Goal: Information Seeking & Learning: Learn about a topic

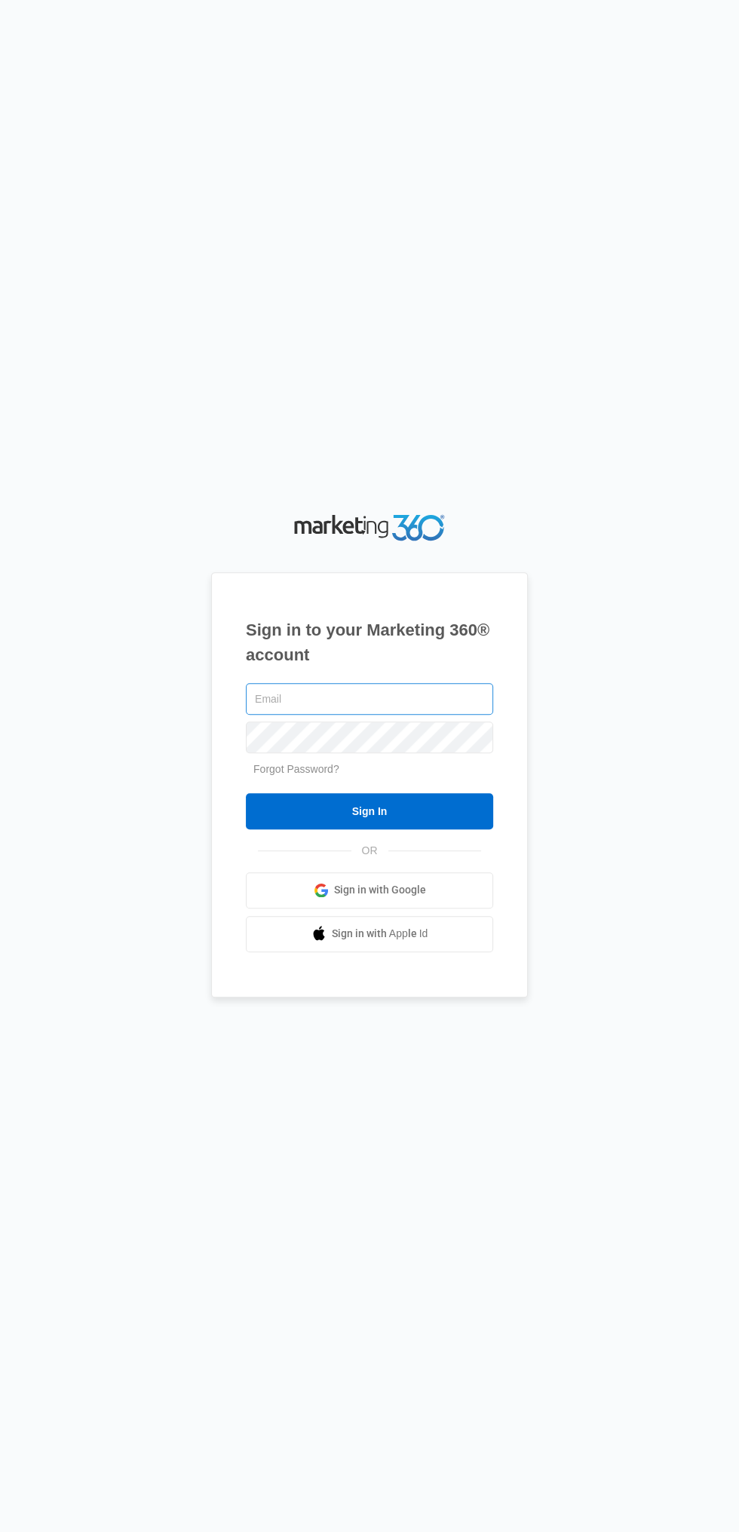
click at [407, 715] on input "text" at bounding box center [369, 699] width 247 height 32
type input "[EMAIL_ADDRESS][DOMAIN_NAME]"
click at [246, 793] on input "Sign In" at bounding box center [369, 811] width 247 height 36
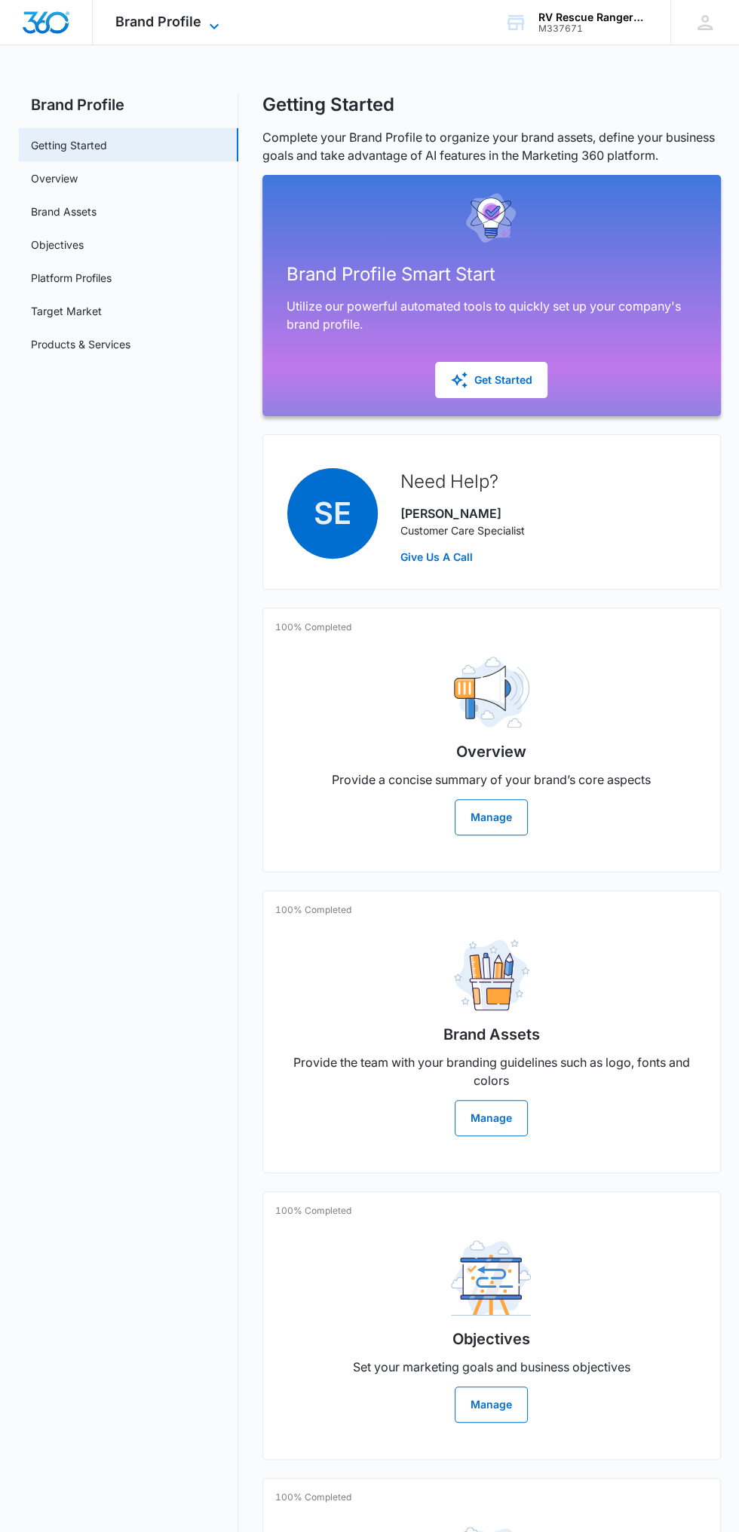
click at [192, 27] on span "Brand Profile" at bounding box center [158, 22] width 86 height 16
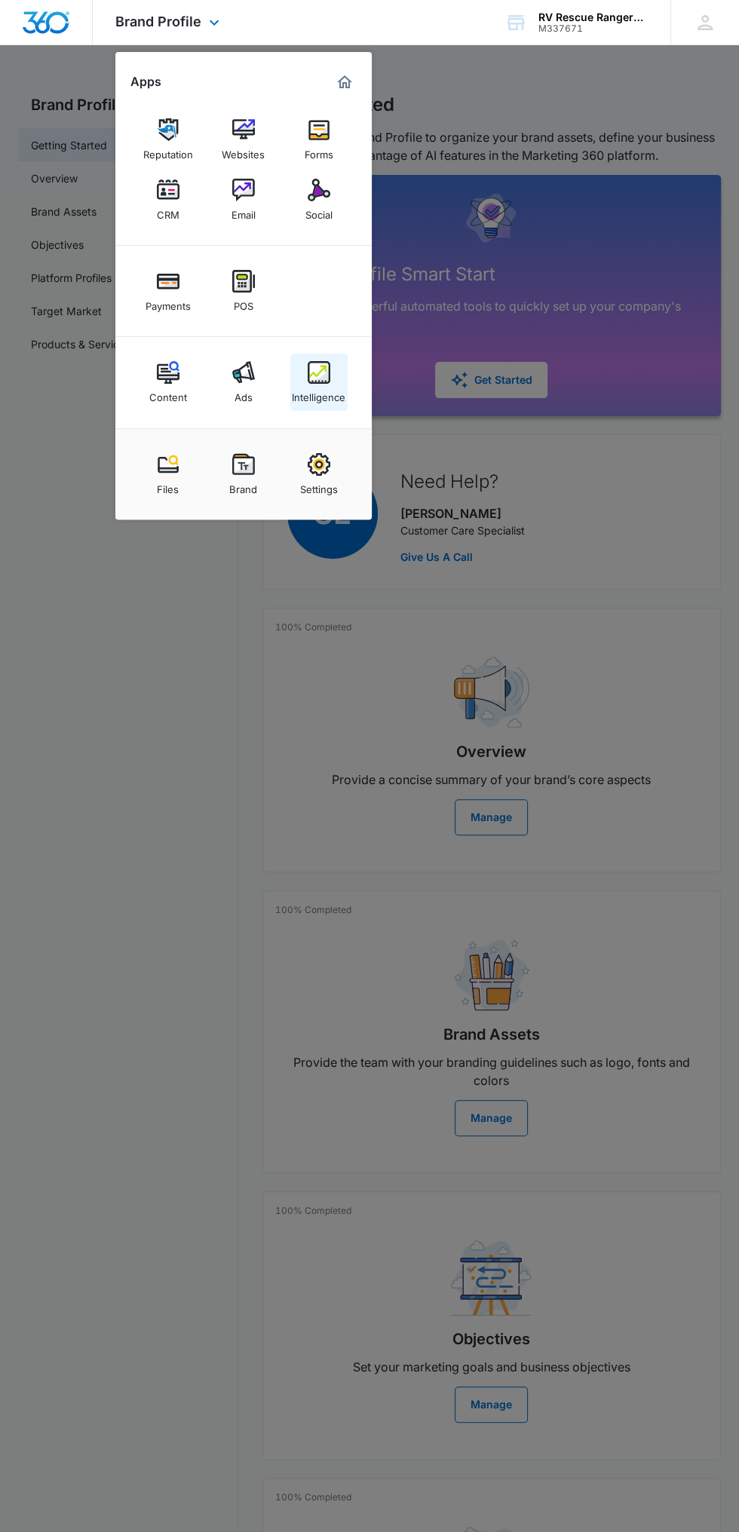
click at [338, 390] on div "Intelligence" at bounding box center [319, 394] width 54 height 20
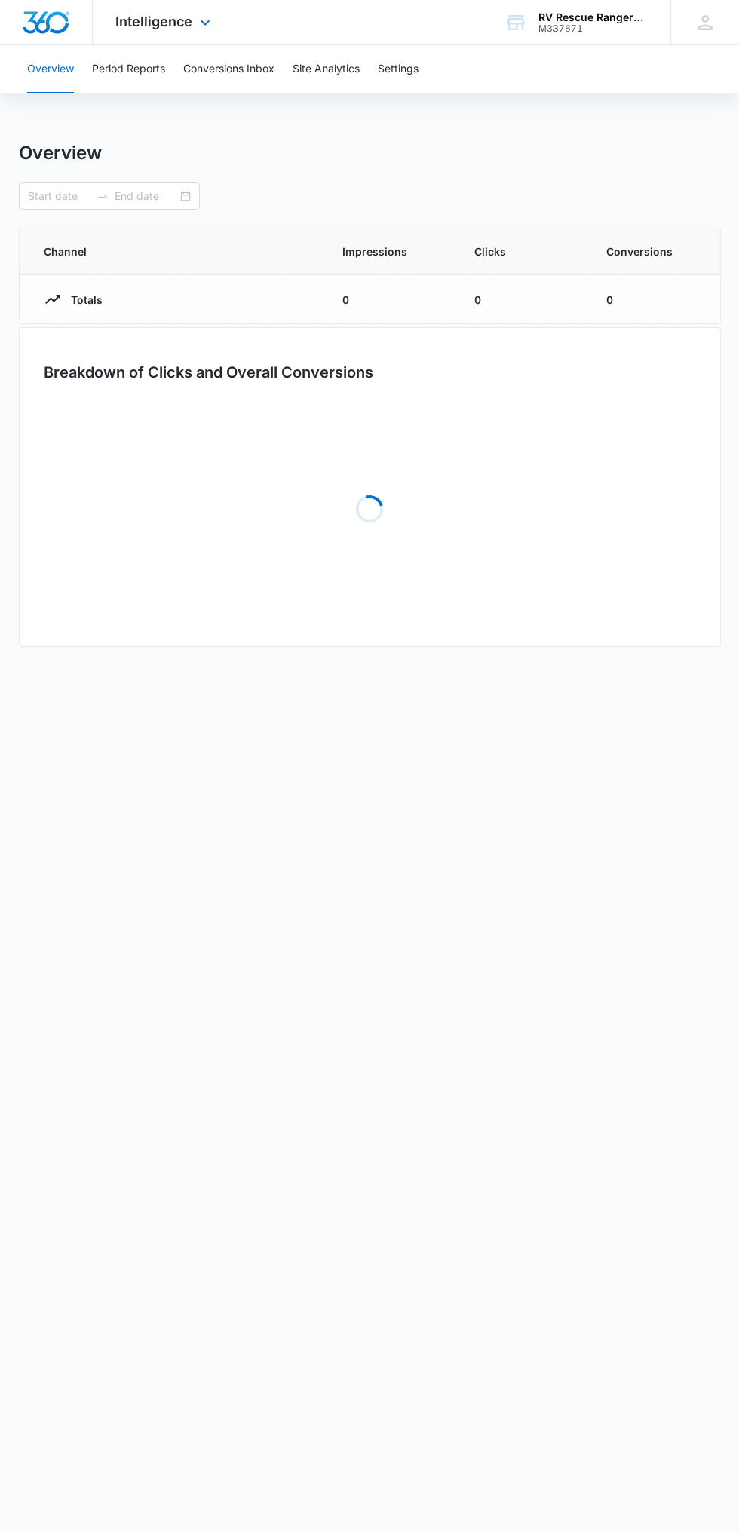
type input "[DATE]"
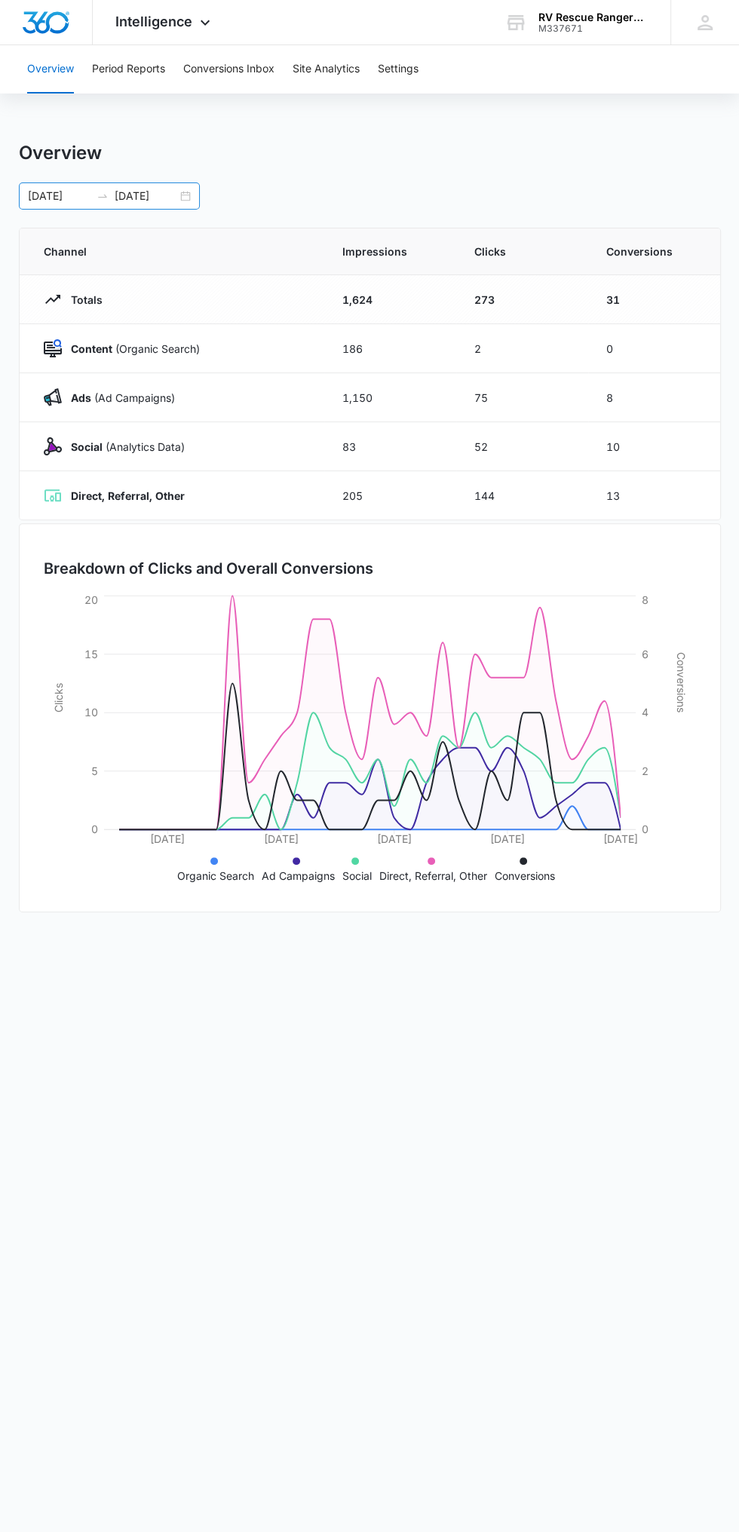
click at [175, 195] on input "[DATE]" at bounding box center [146, 196] width 63 height 17
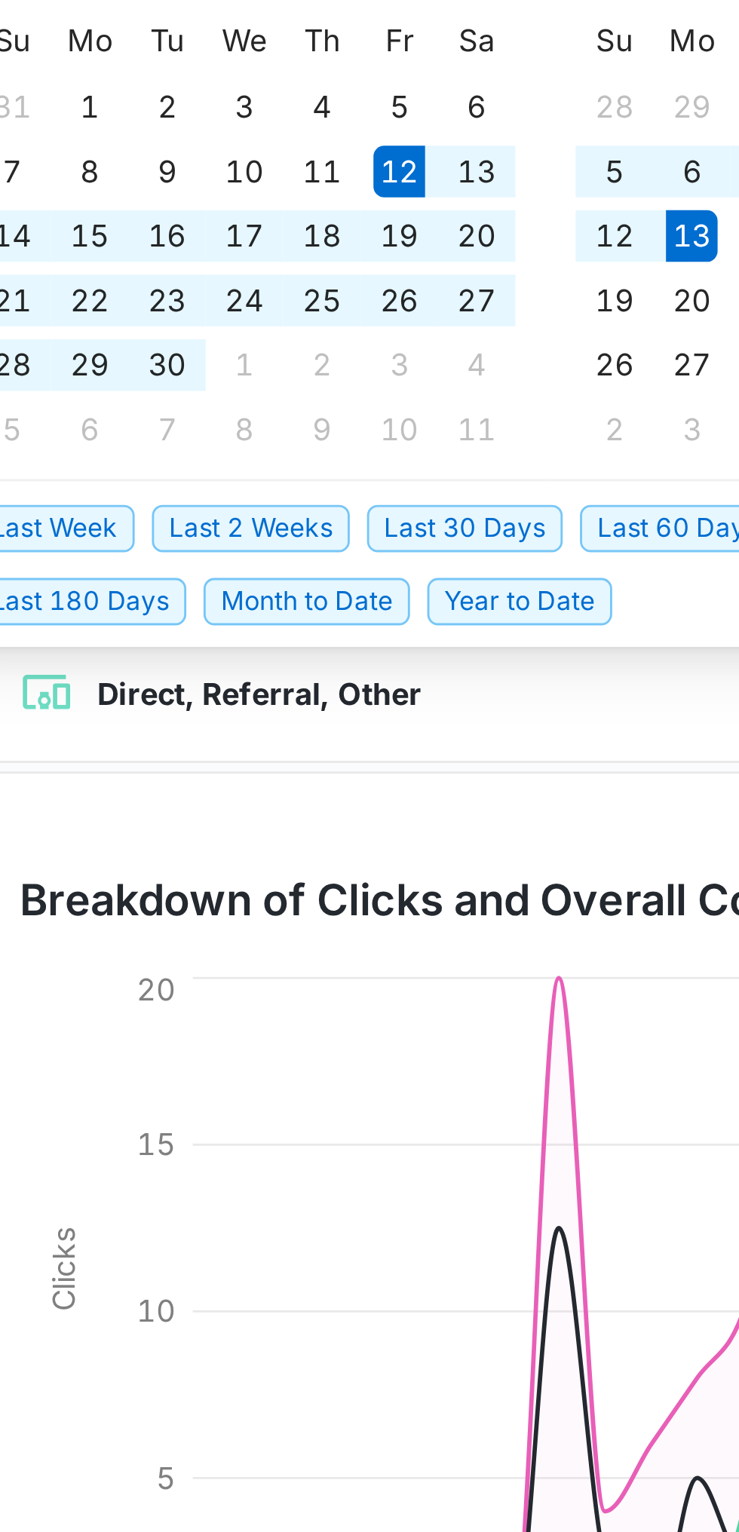
click at [197, 432] on span "Last 30 Days" at bounding box center [199, 438] width 69 height 17
type input "[DATE]"
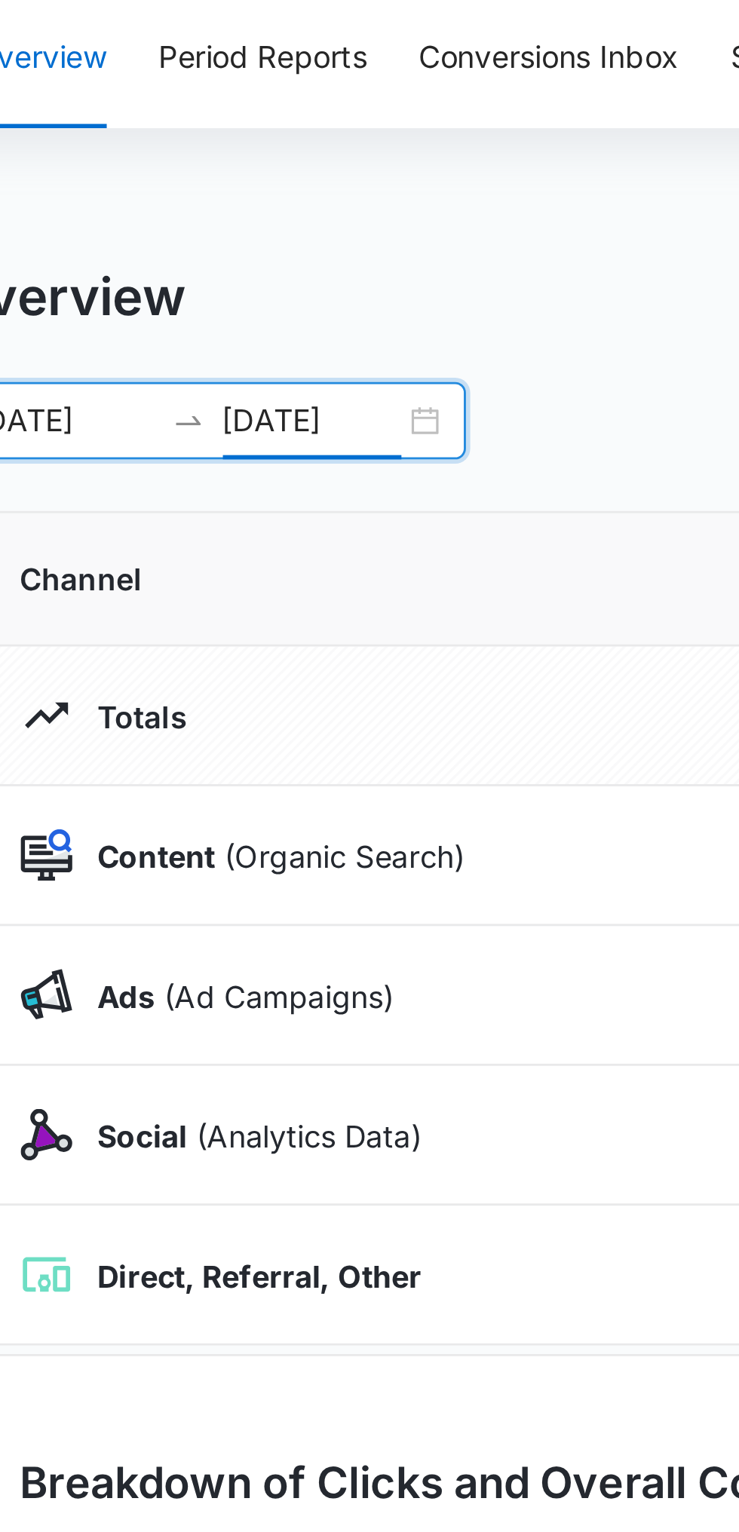
click at [223, 133] on div "Overview Period Reports Conversions Inbox Site Analytics Settings Overview [DAT…" at bounding box center [369, 489] width 739 height 888
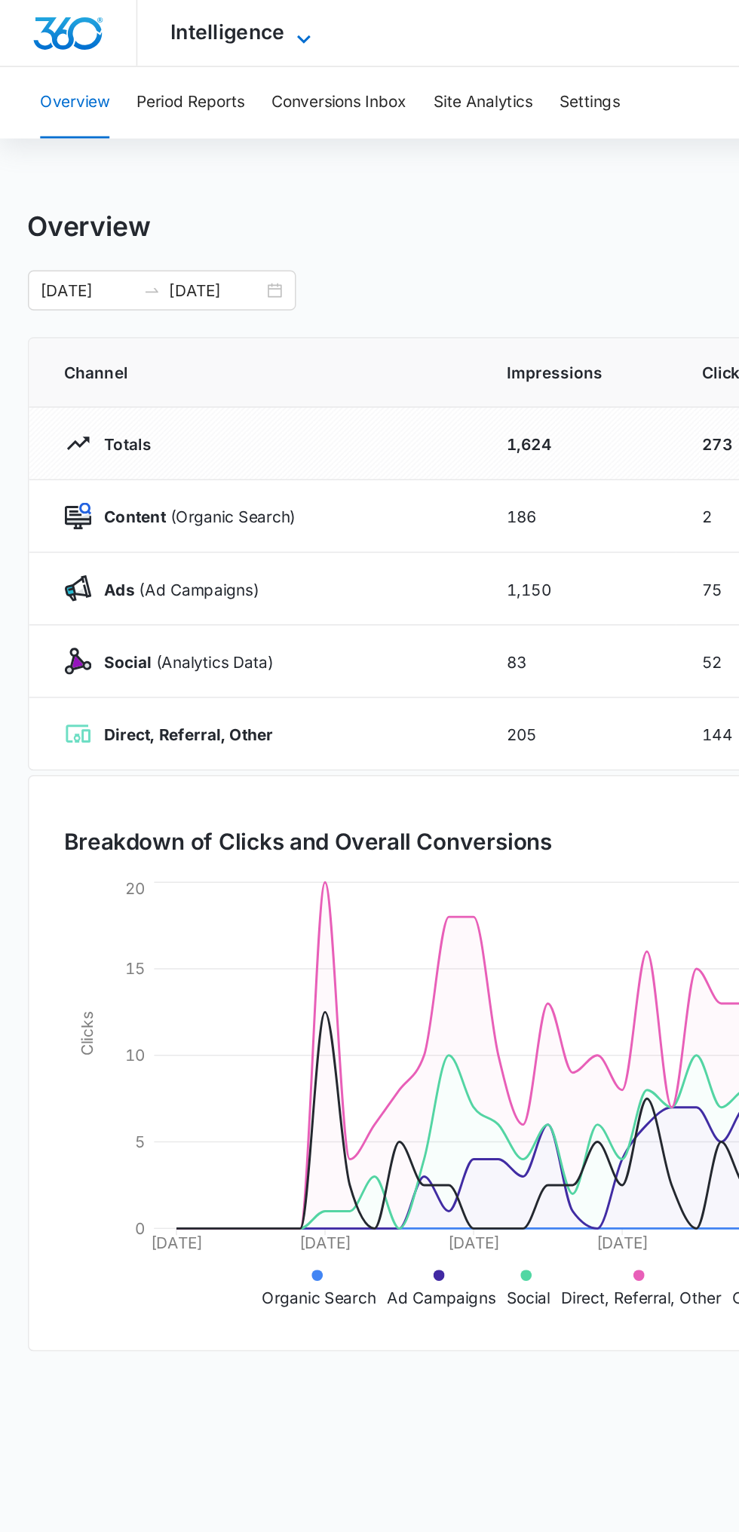
click at [178, 18] on span "Intelligence" at bounding box center [153, 22] width 77 height 16
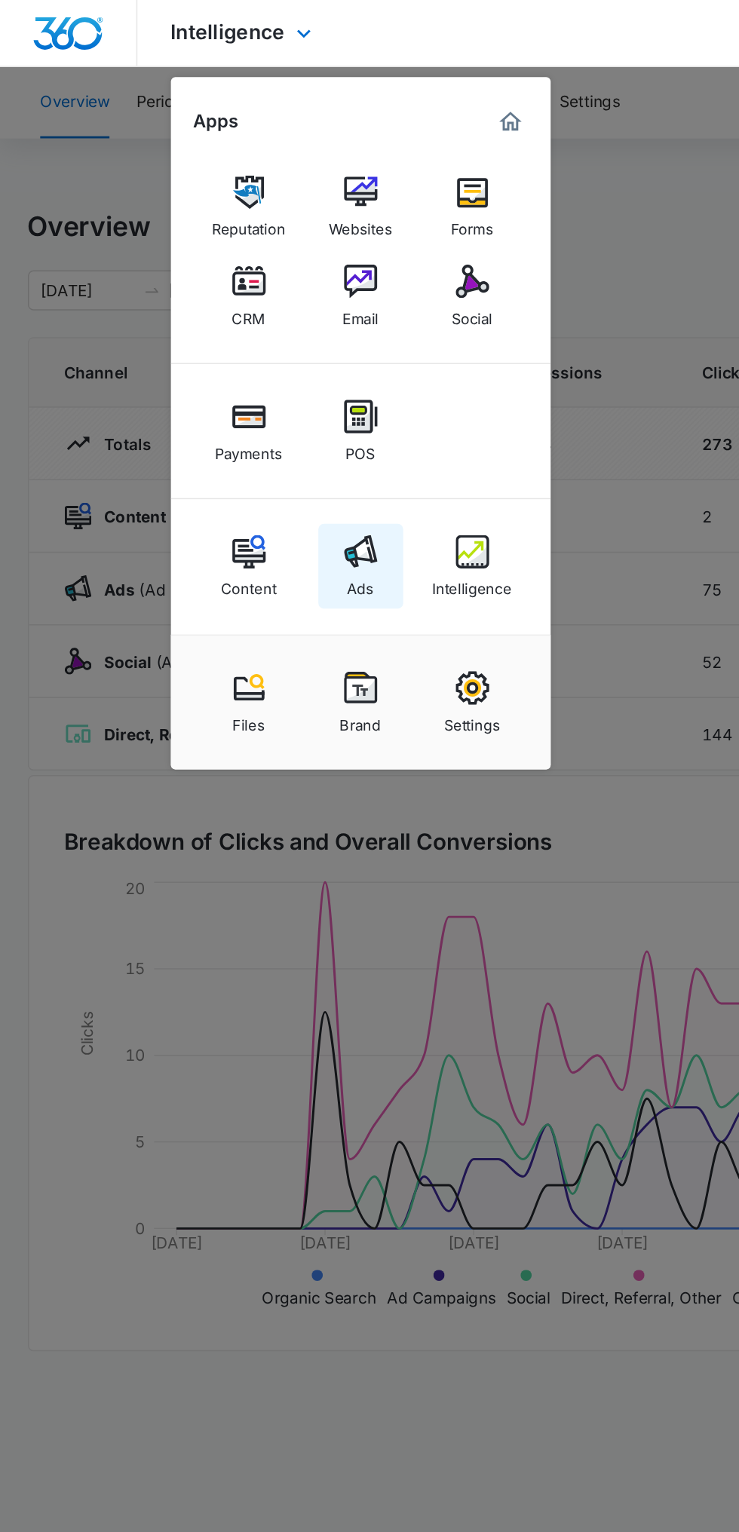
click at [249, 374] on img at bounding box center [243, 372] width 23 height 23
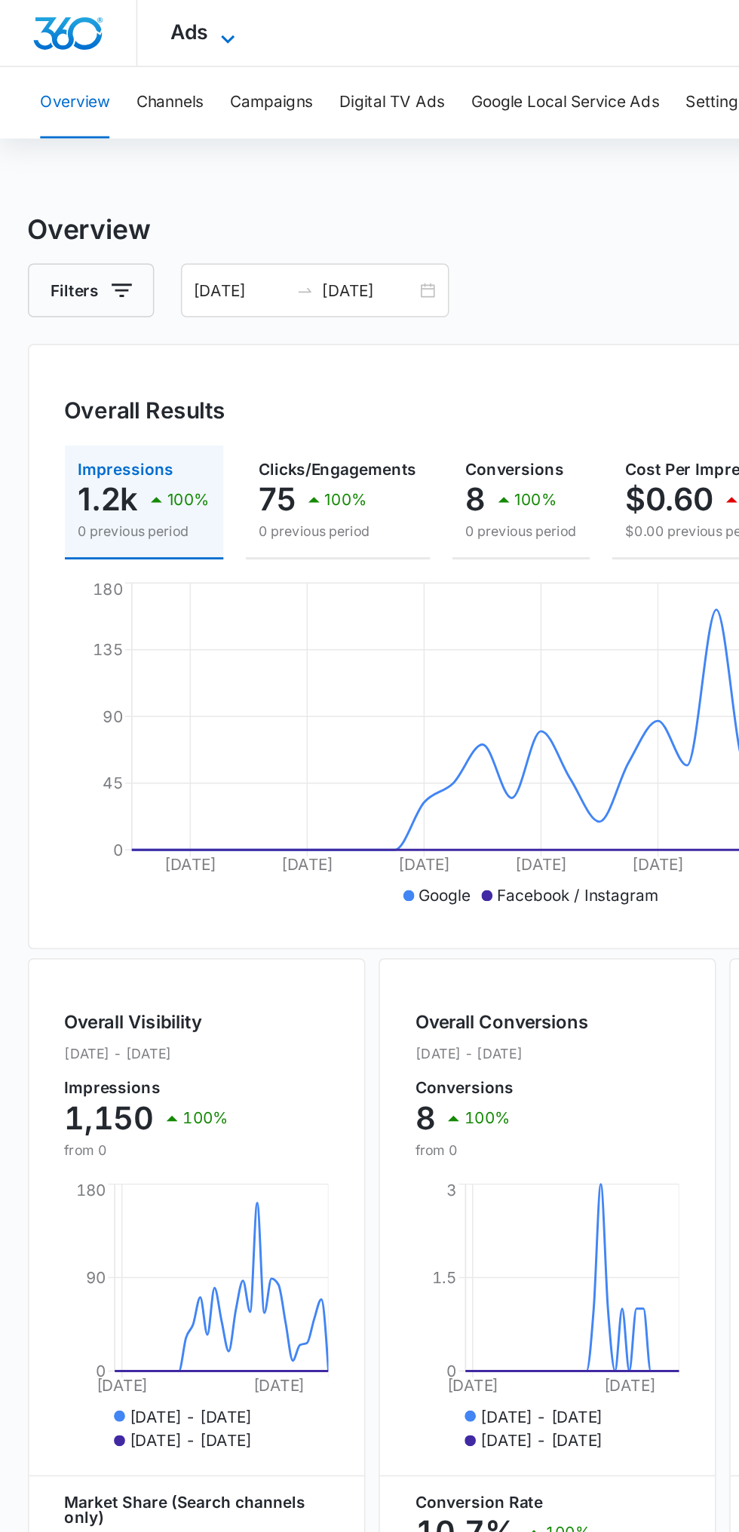
click at [132, 25] on span "Ads" at bounding box center [128, 22] width 26 height 16
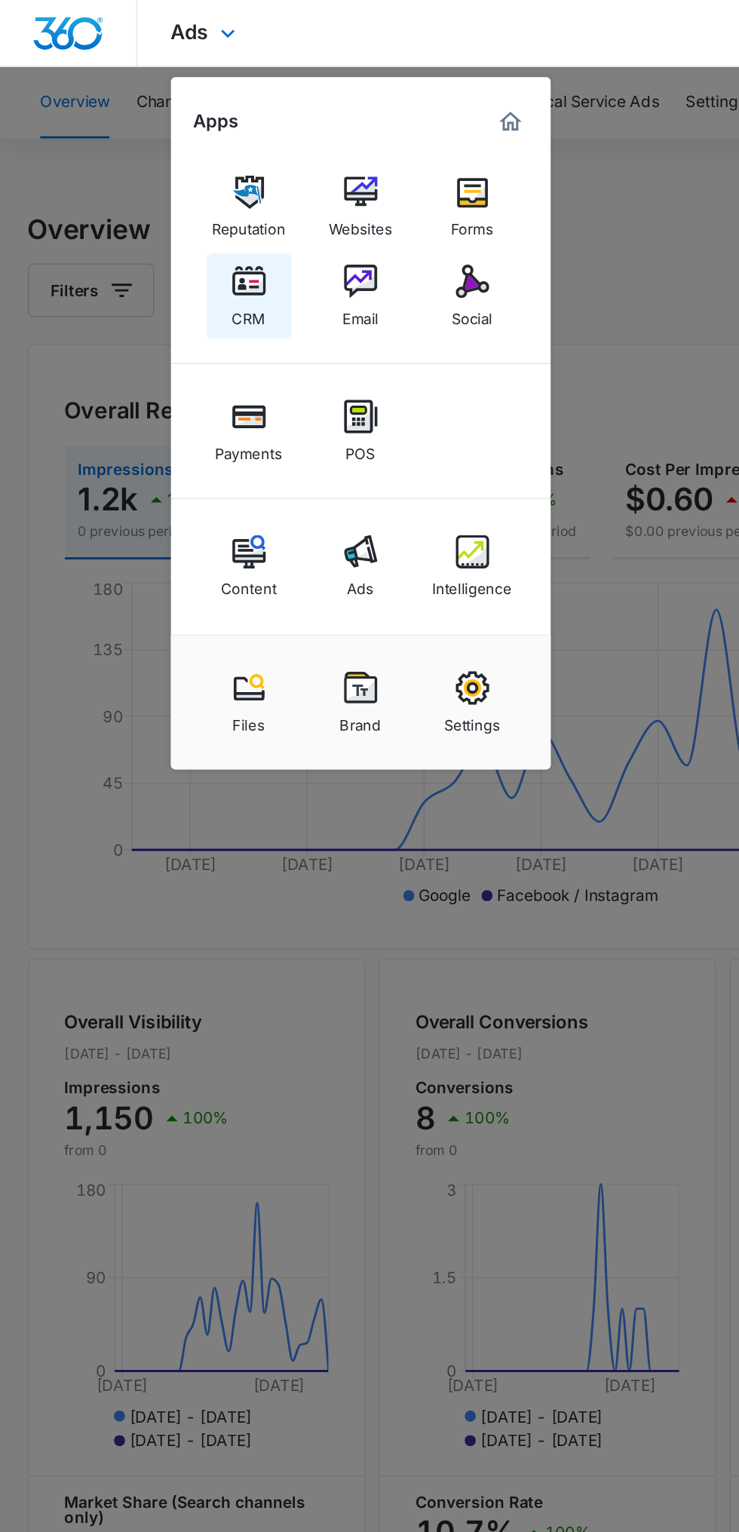
click at [174, 209] on div "CRM" at bounding box center [168, 211] width 23 height 20
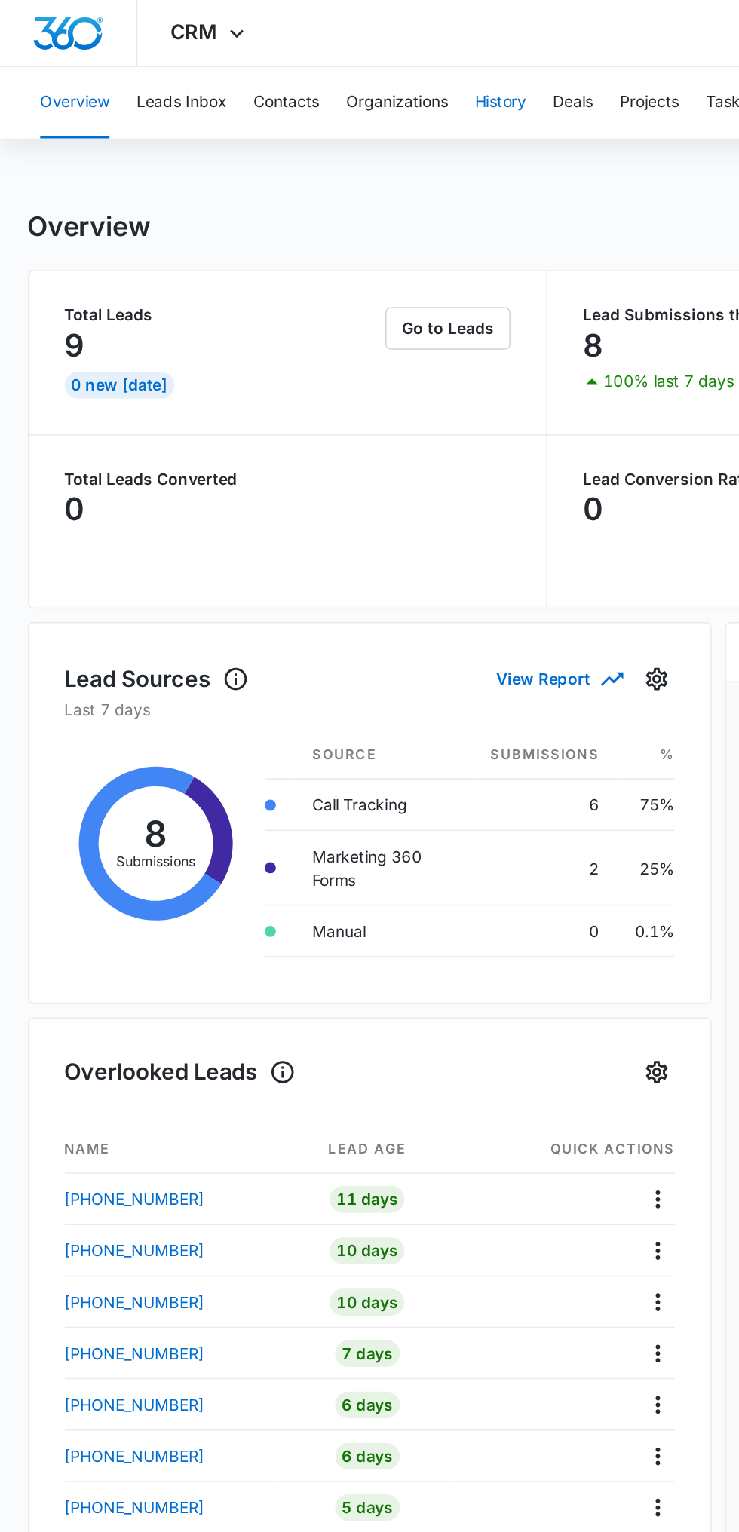
click at [348, 65] on button "History" at bounding box center [337, 69] width 35 height 48
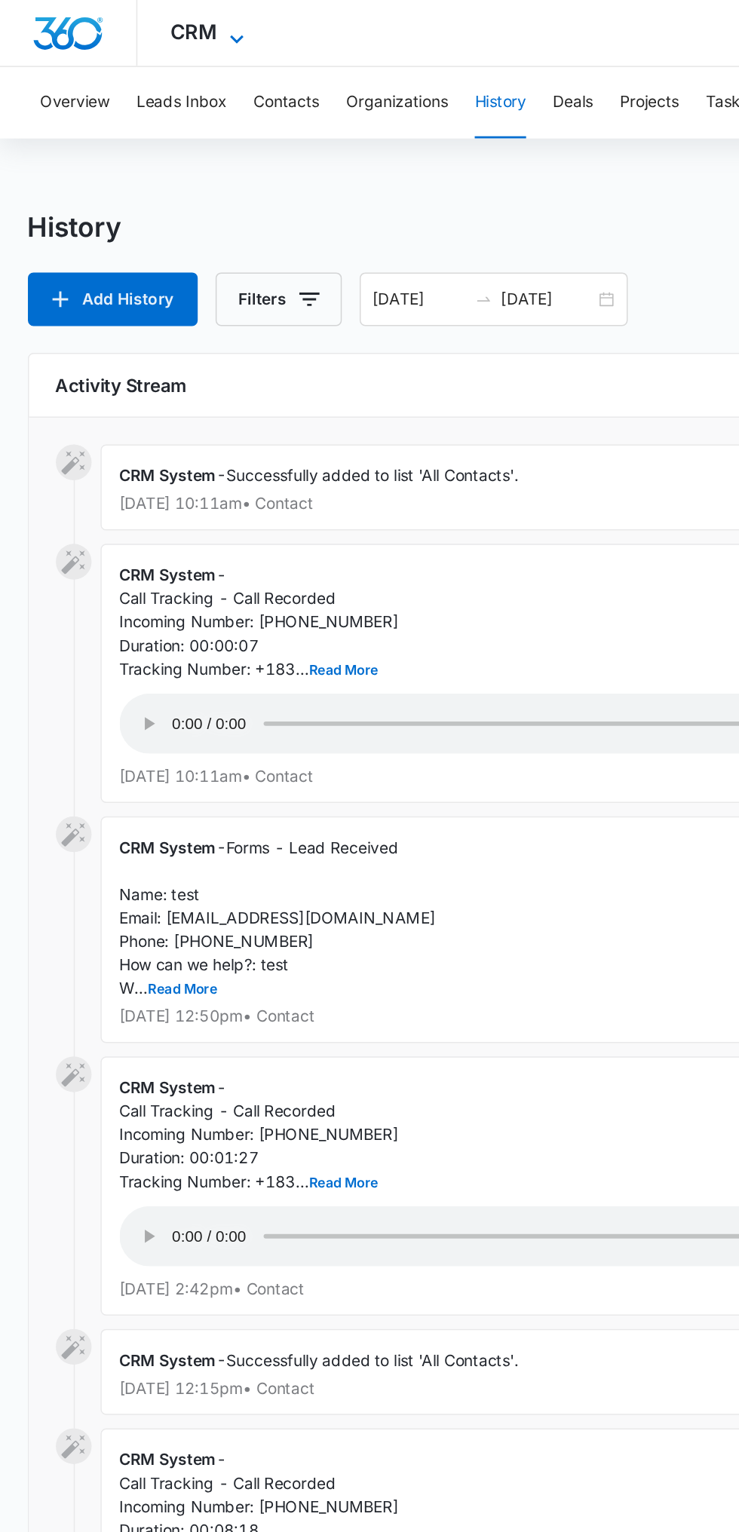
click at [155, 23] on icon at bounding box center [160, 26] width 18 height 18
